Goal: Information Seeking & Learning: Learn about a topic

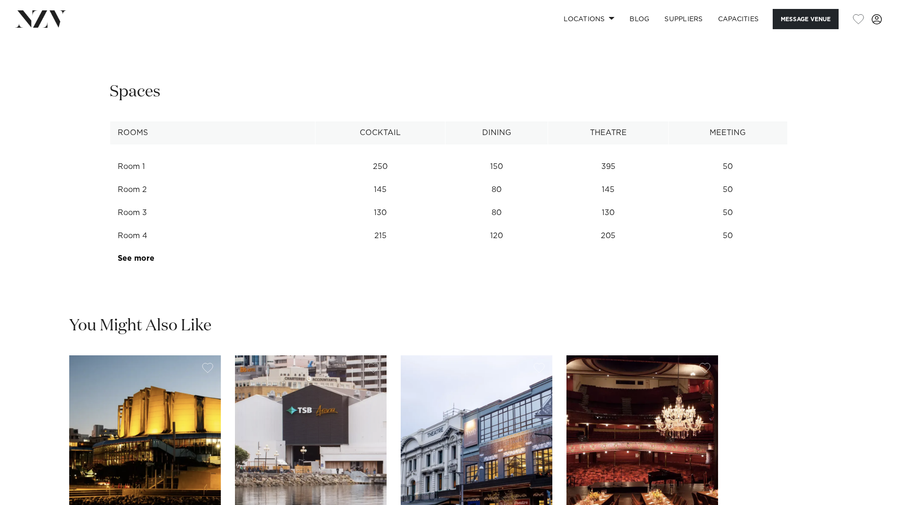
scroll to position [1271, 0]
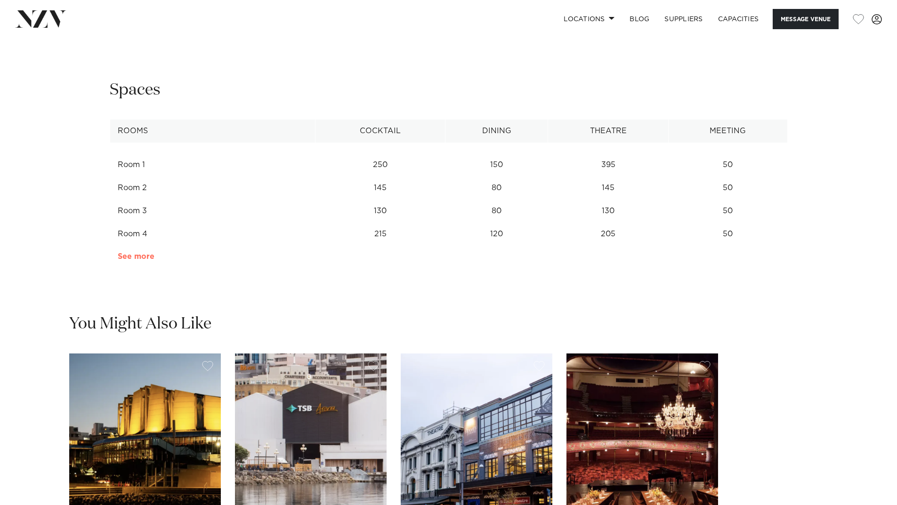
click at [137, 258] on link "See more" at bounding box center [154, 257] width 73 height 8
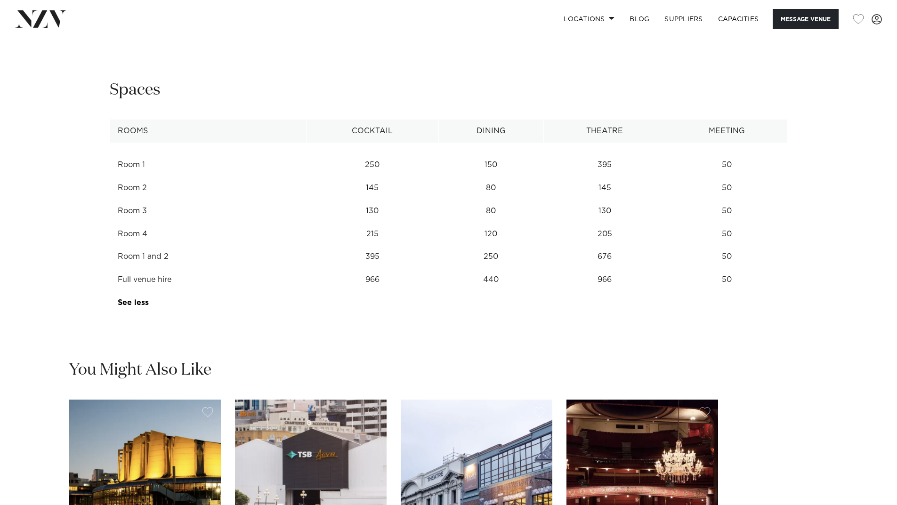
click at [370, 177] on td "966" at bounding box center [372, 164] width 132 height 23
click at [376, 177] on td "966" at bounding box center [372, 164] width 132 height 23
click at [599, 177] on td "966" at bounding box center [604, 164] width 122 height 23
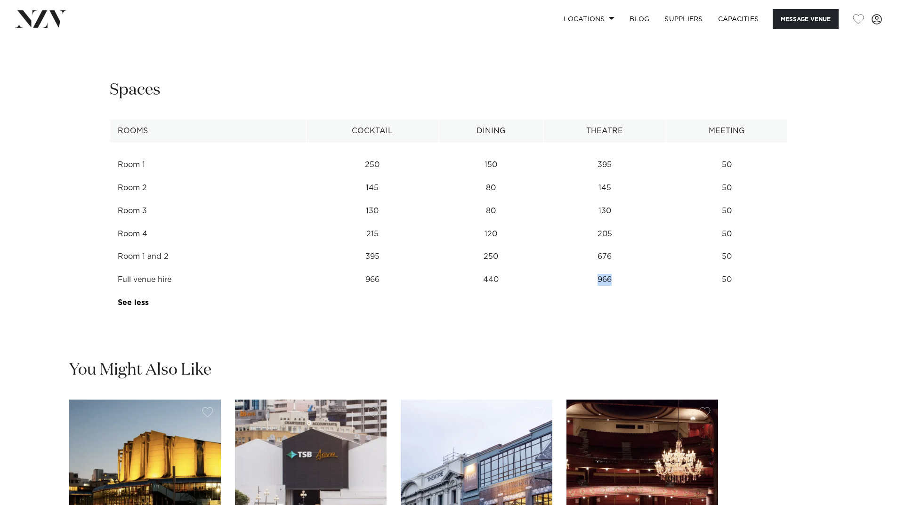
click at [599, 177] on td "966" at bounding box center [604, 164] width 122 height 23
click at [464, 177] on td "250" at bounding box center [490, 164] width 105 height 23
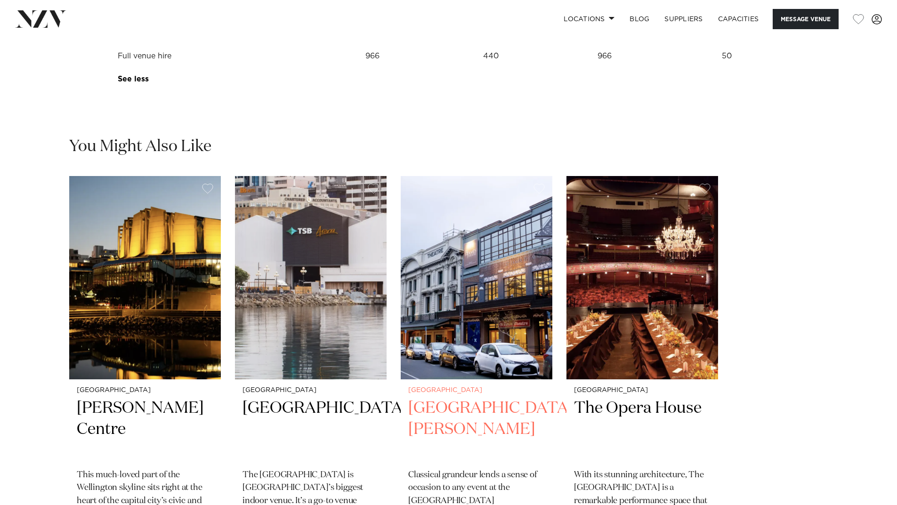
scroll to position [1506, 0]
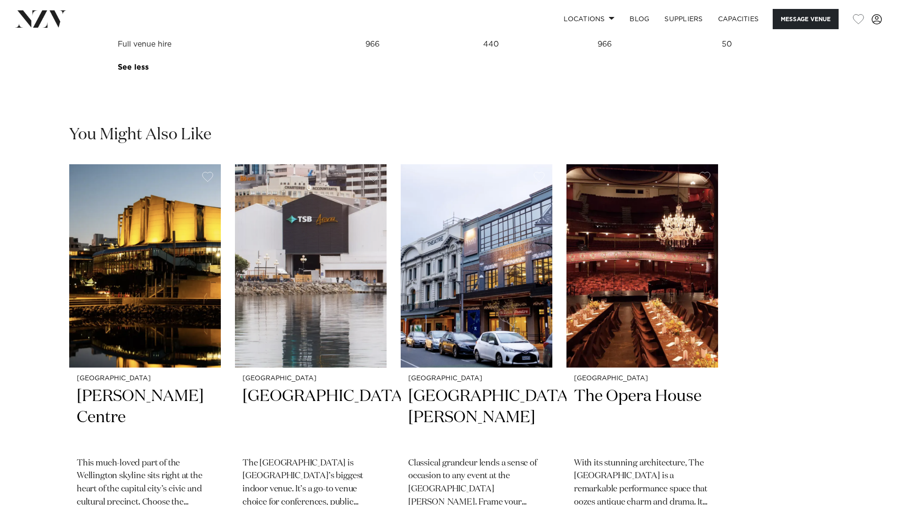
click at [791, 257] on div "Wellington Michael Fowler Centre This much-loved part of the Wellington skyline…" at bounding box center [448, 360] width 758 height 392
click at [672, 251] on img "4 / 4" at bounding box center [642, 265] width 152 height 203
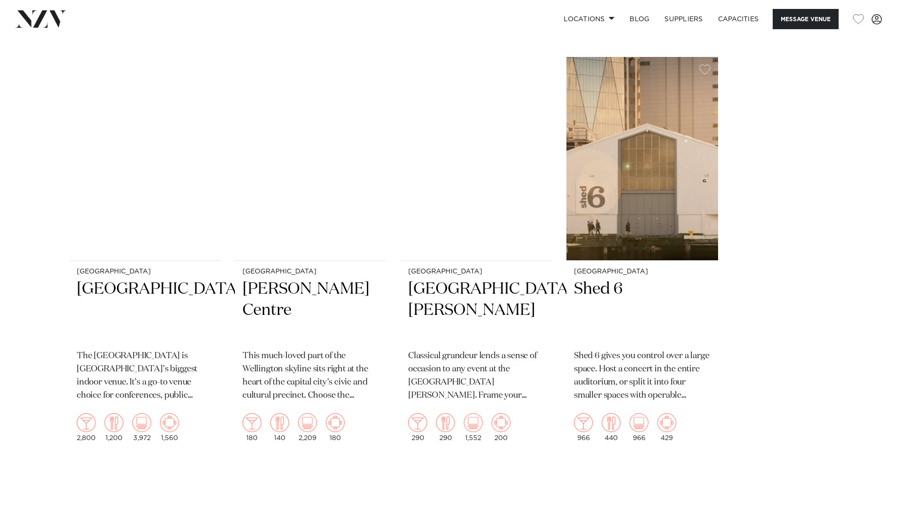
scroll to position [1295, 0]
